Goal: Transaction & Acquisition: Purchase product/service

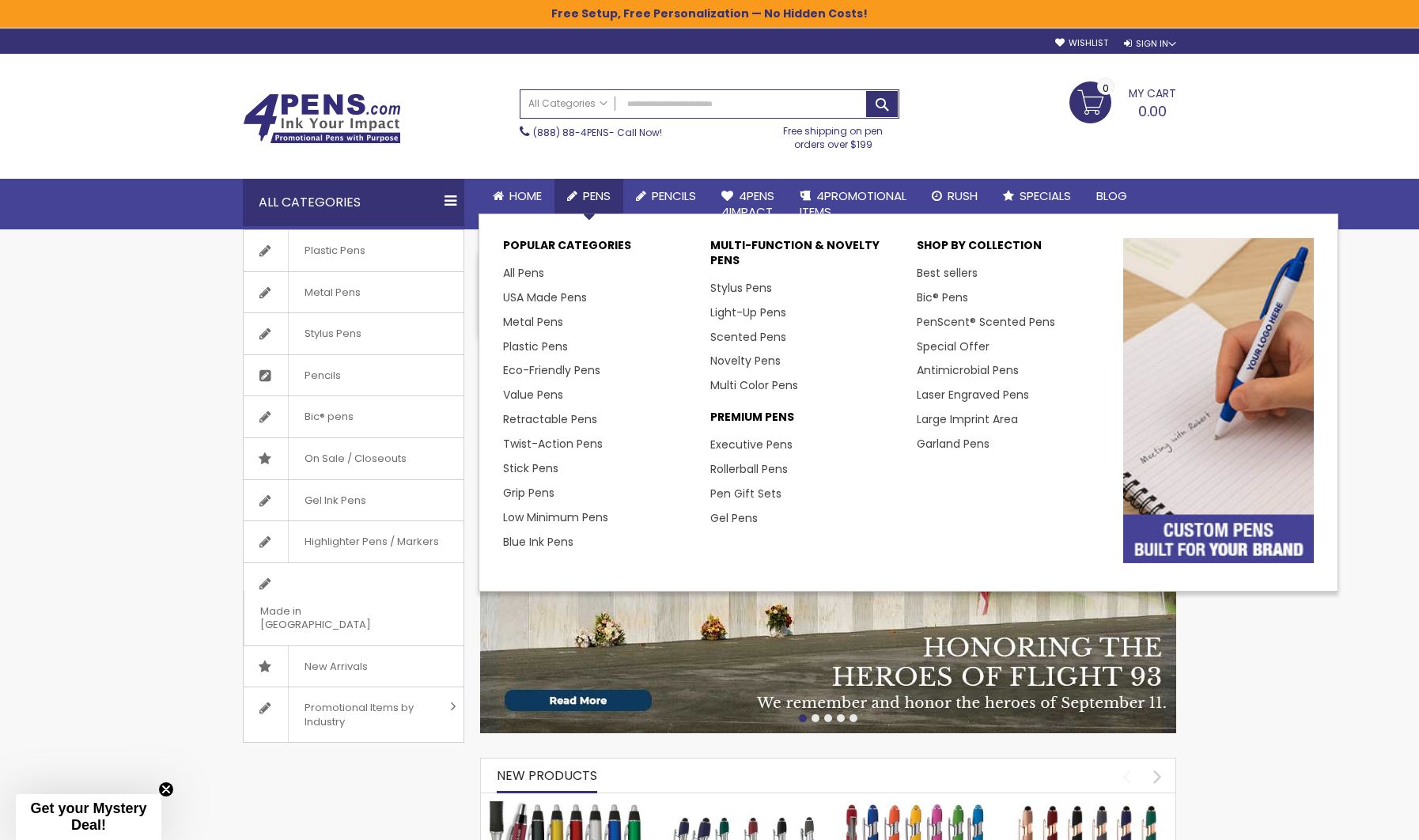
click at [574, 182] on link "Pens" at bounding box center [589, 196] width 69 height 35
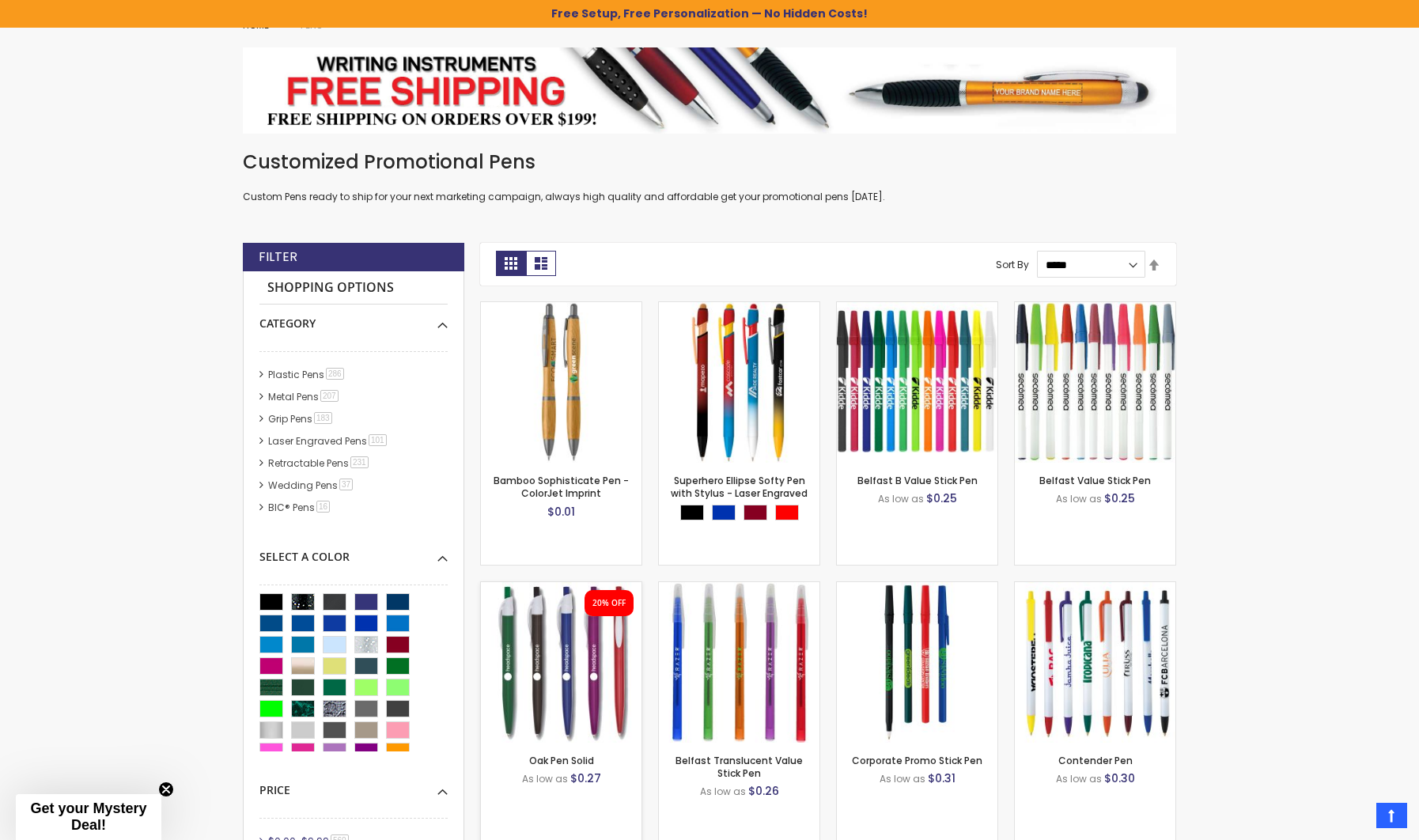
scroll to position [220, 0]
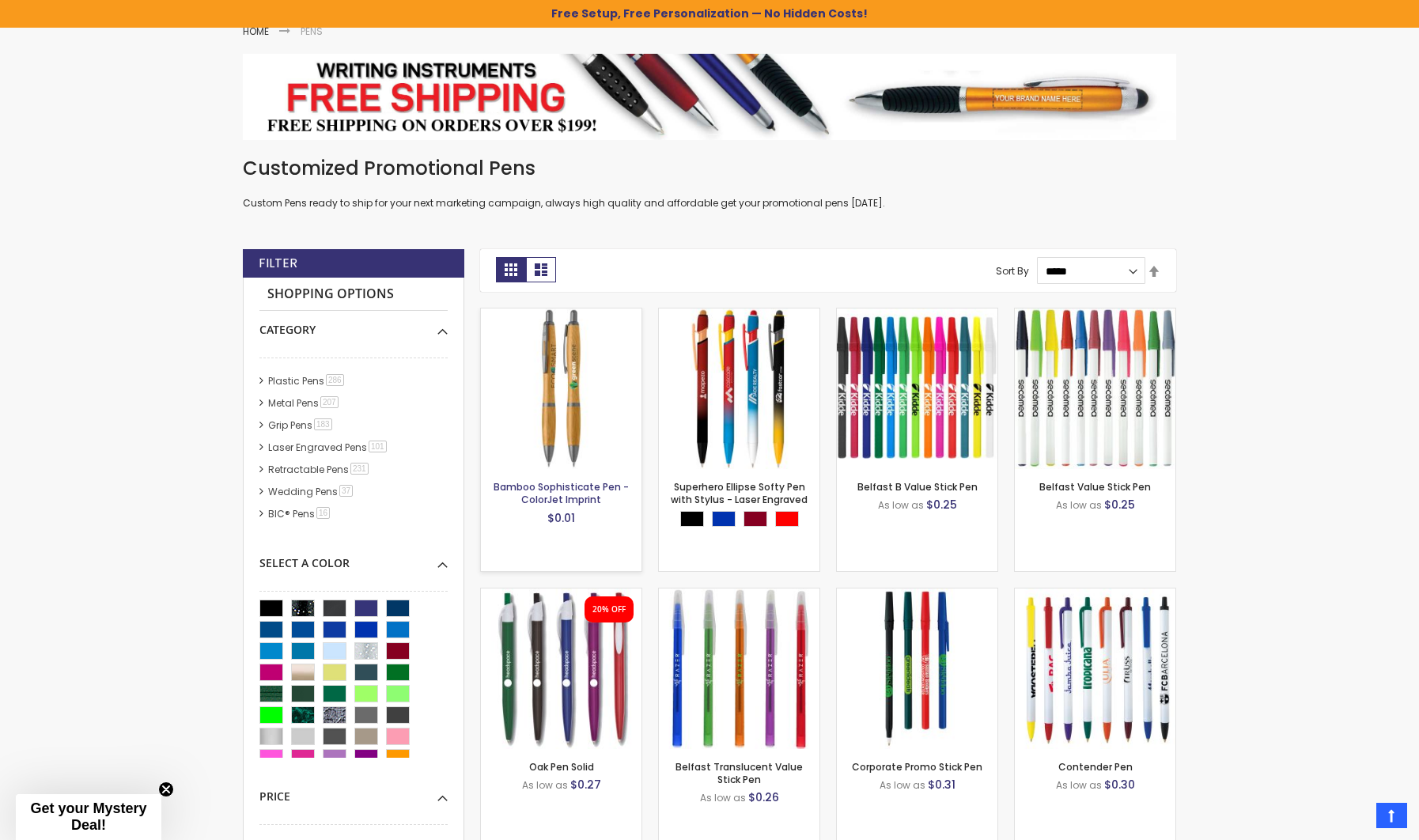
click at [572, 503] on link "Bamboo Sophisticate Pen - ColorJet Imprint" at bounding box center [561, 493] width 136 height 26
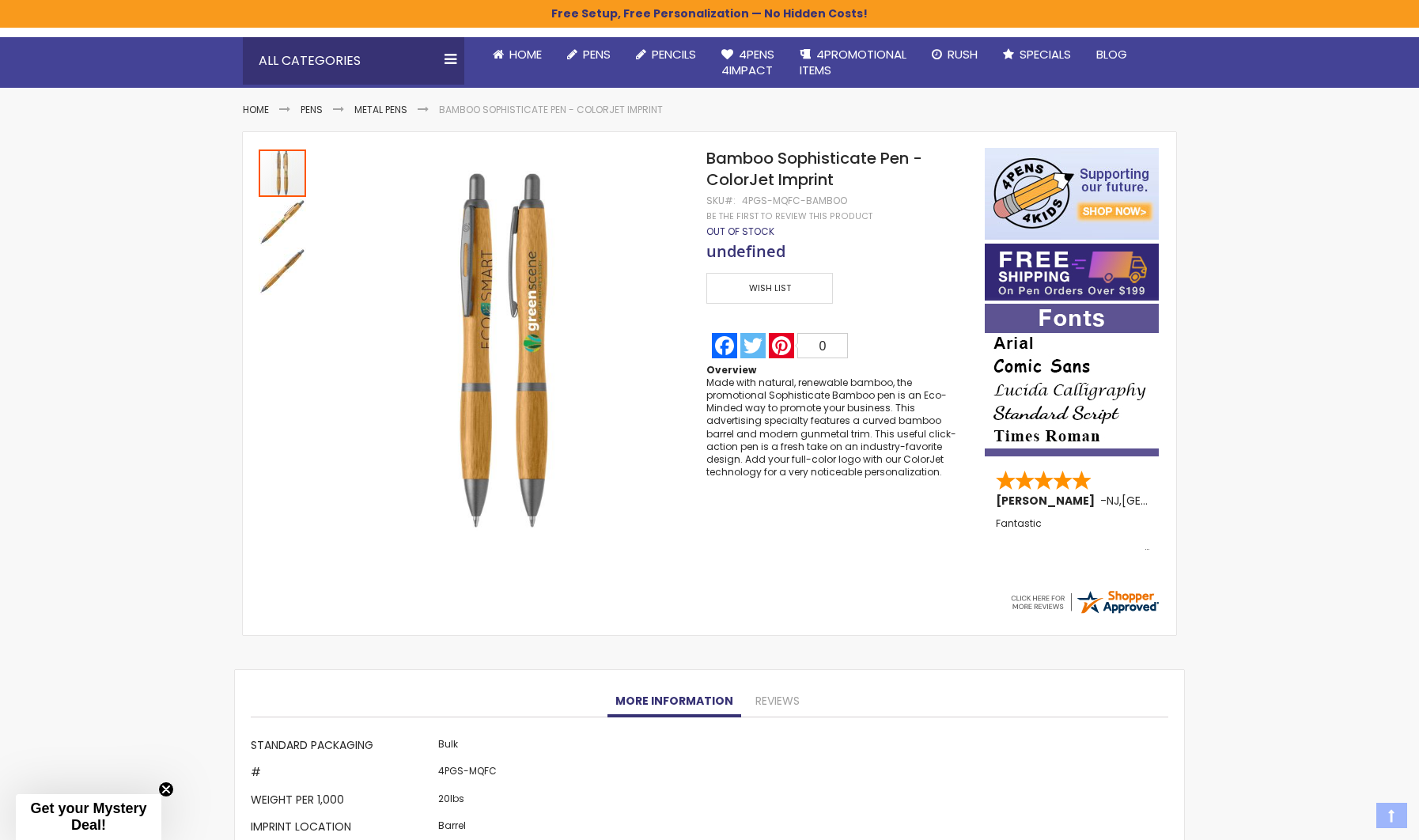
scroll to position [223, 0]
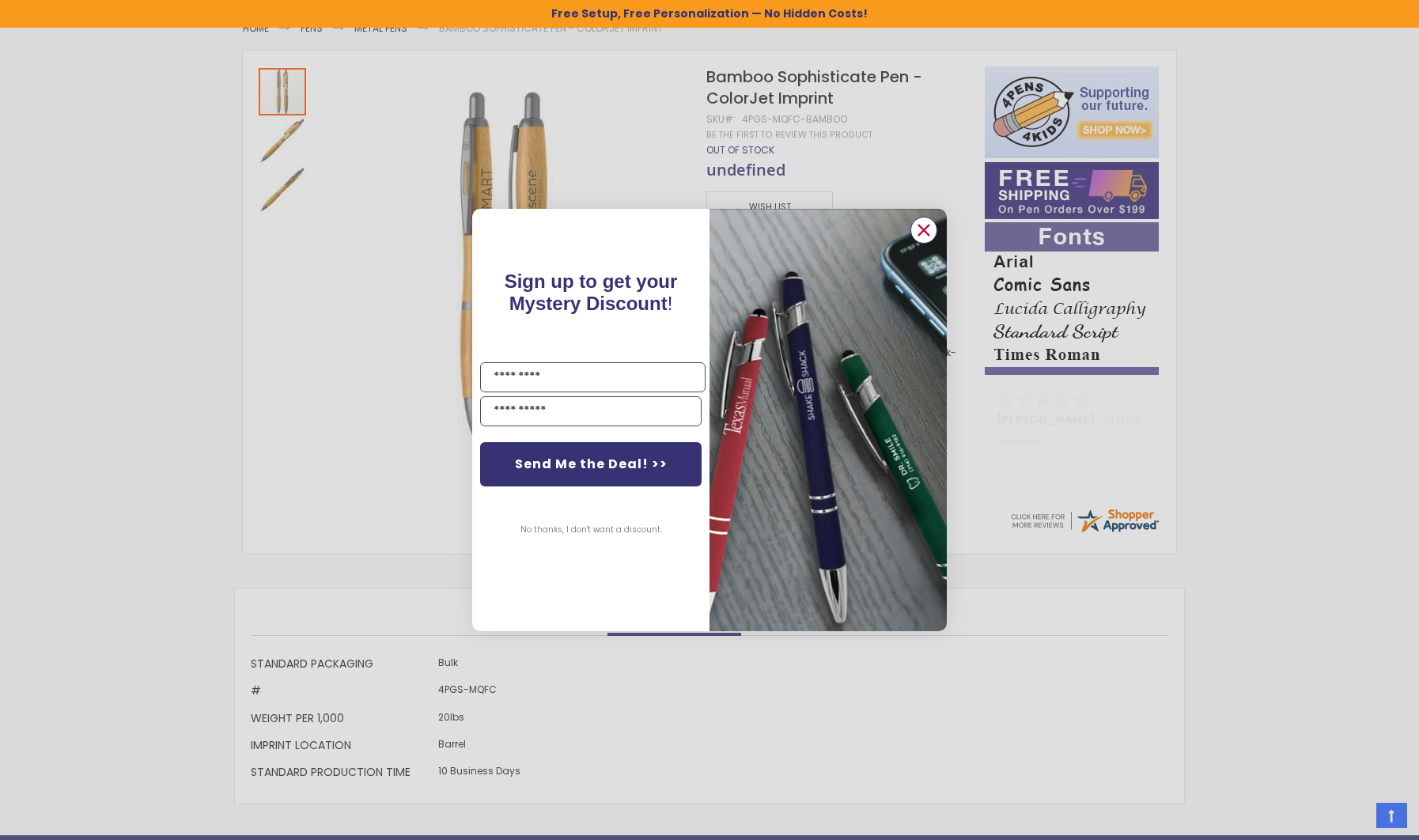
click at [930, 226] on circle "Close dialog" at bounding box center [923, 229] width 23 height 23
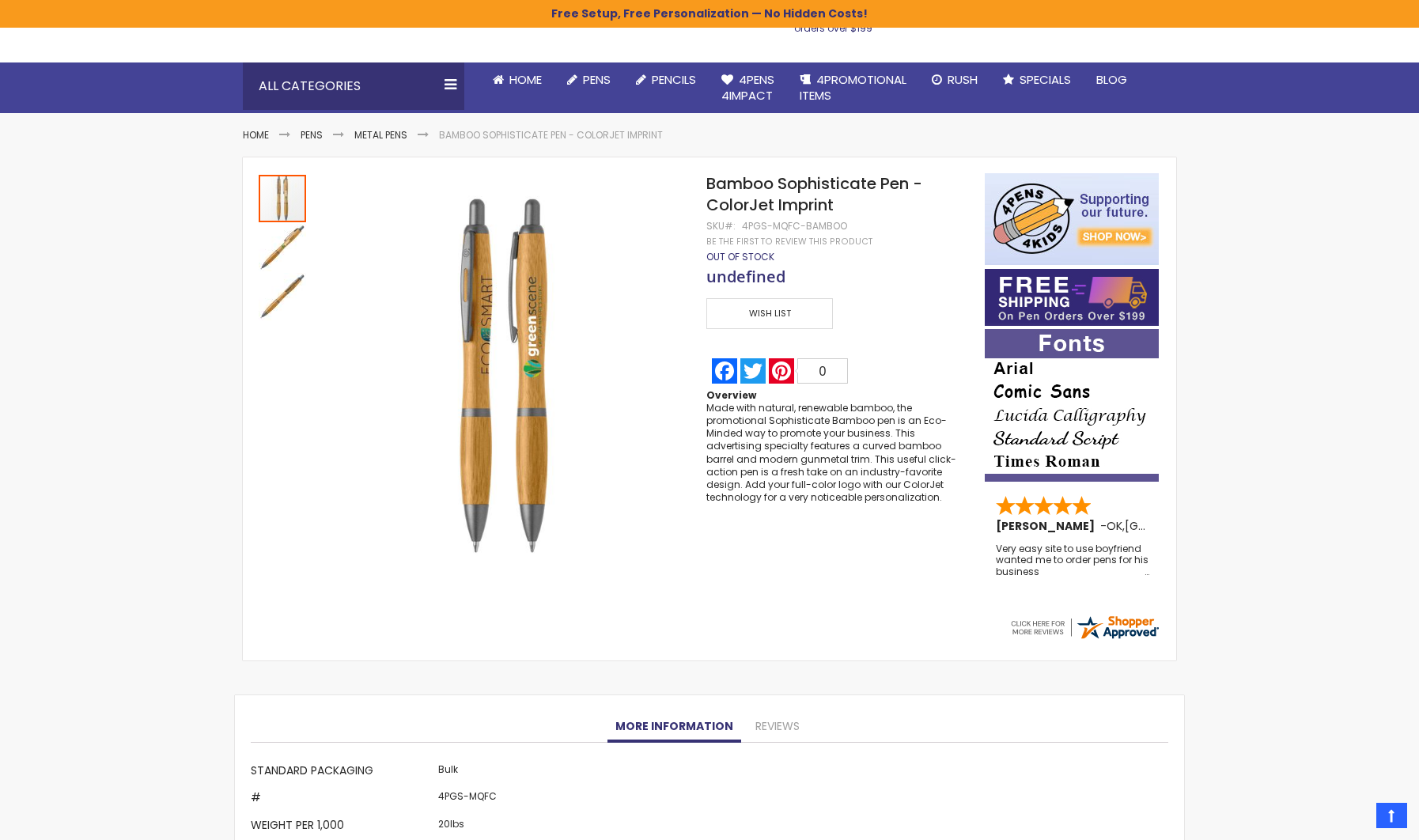
scroll to position [0, 0]
